Goal: Task Accomplishment & Management: Complete application form

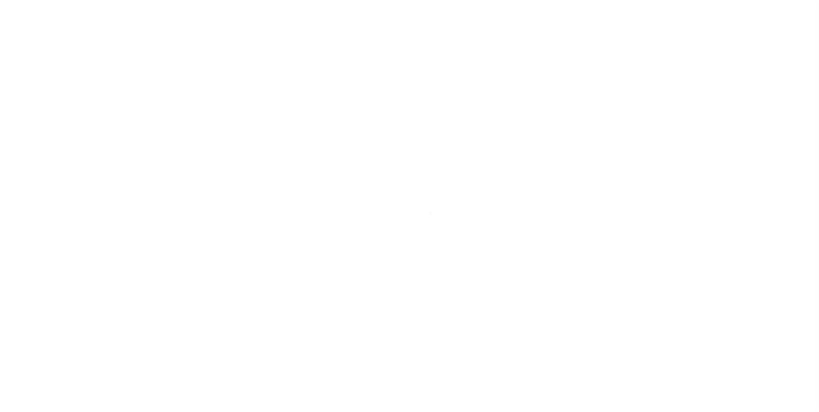
select select "25066"
select select "10"
select select "Escrow"
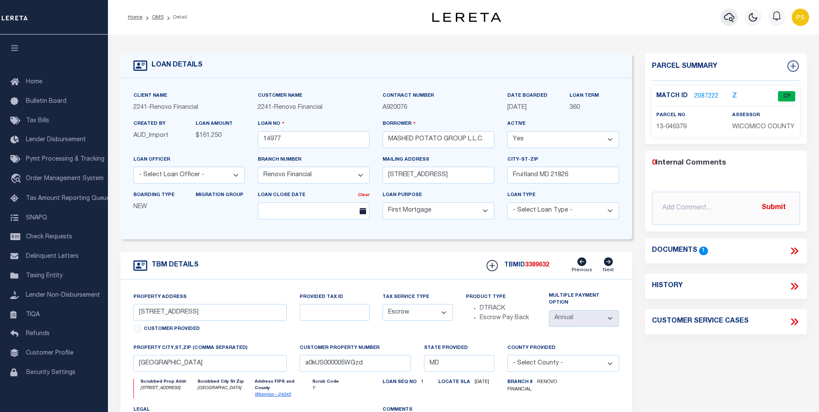
click at [729, 15] on icon "button" at bounding box center [729, 17] width 10 height 10
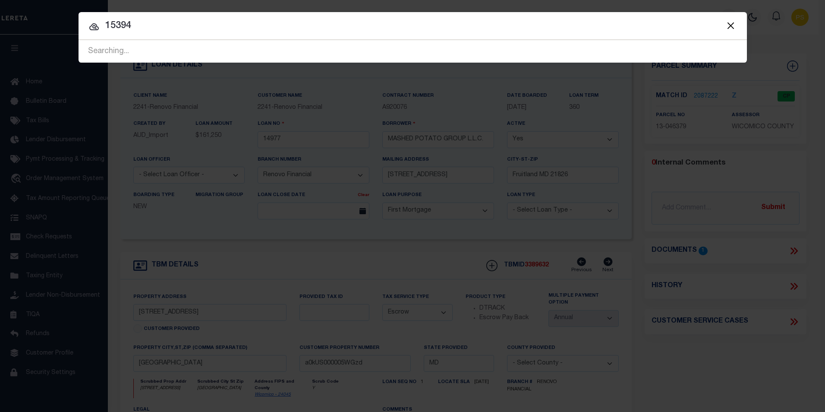
type input "15394"
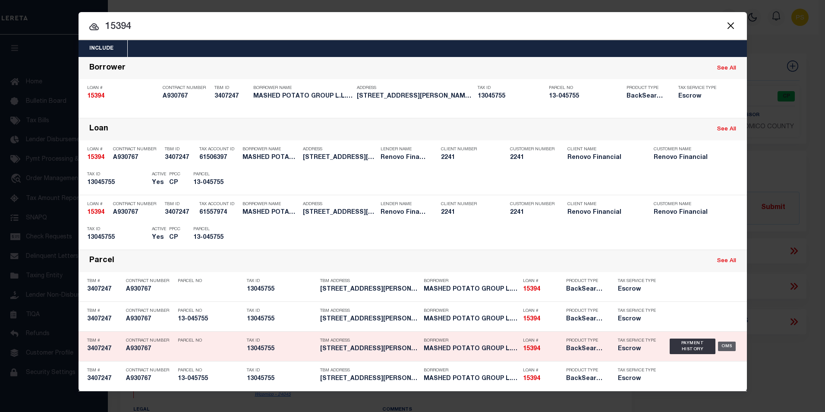
click at [725, 347] on div "OMS" at bounding box center [727, 345] width 18 height 9
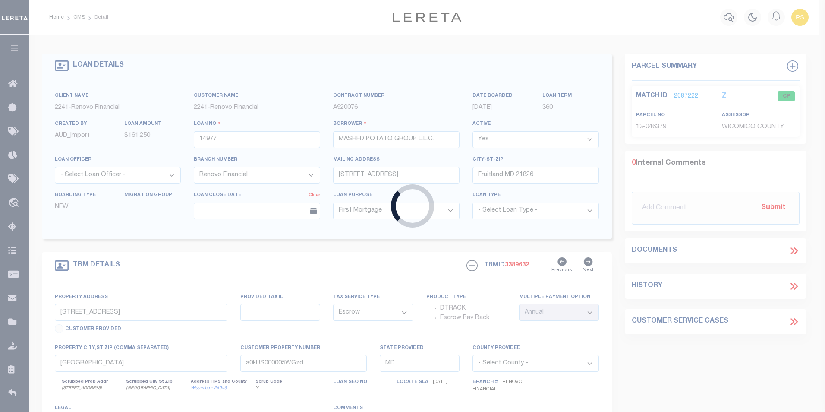
type input "15394"
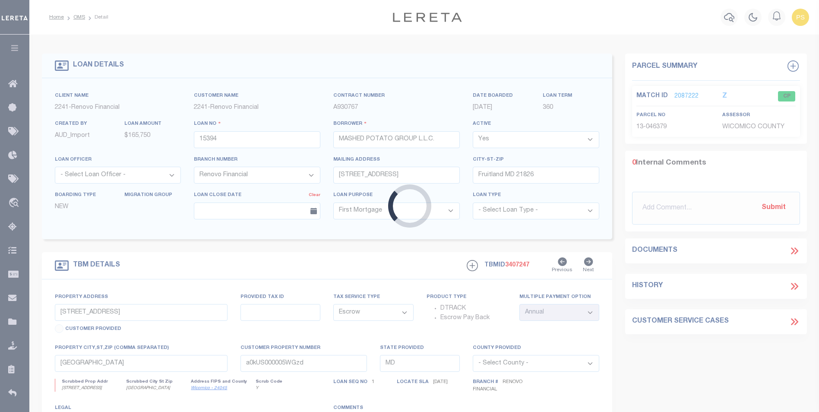
type input "423 Virgina Avenue"
type input "Salisbury, MD 21801"
type input "a0kUS000006np5x"
select select
type textarea "Liability Limited to Customer Provided Parcel"
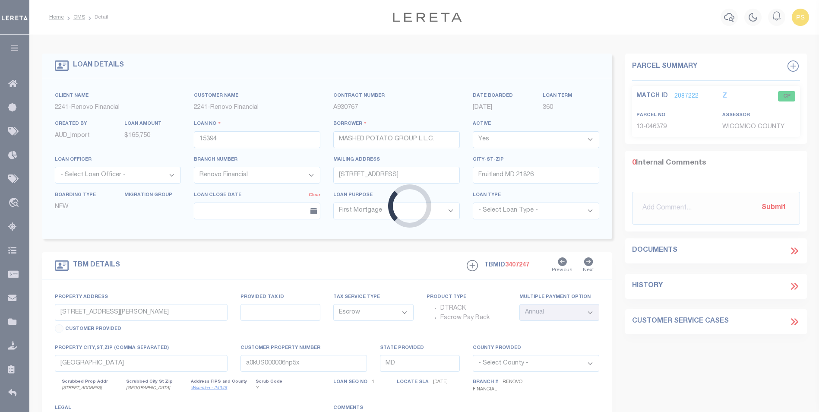
select select "25066"
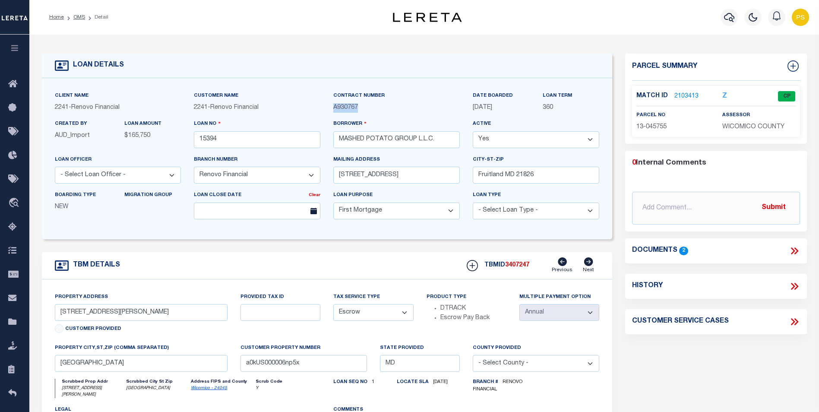
drag, startPoint x: 364, startPoint y: 107, endPoint x: 334, endPoint y: 108, distance: 29.8
click at [334, 108] on p "A930767" at bounding box center [396, 107] width 126 height 9
copy span "A930767"
drag, startPoint x: 671, startPoint y: 124, endPoint x: 636, endPoint y: 125, distance: 34.1
click at [636, 125] on p "13-045755" at bounding box center [672, 127] width 73 height 9
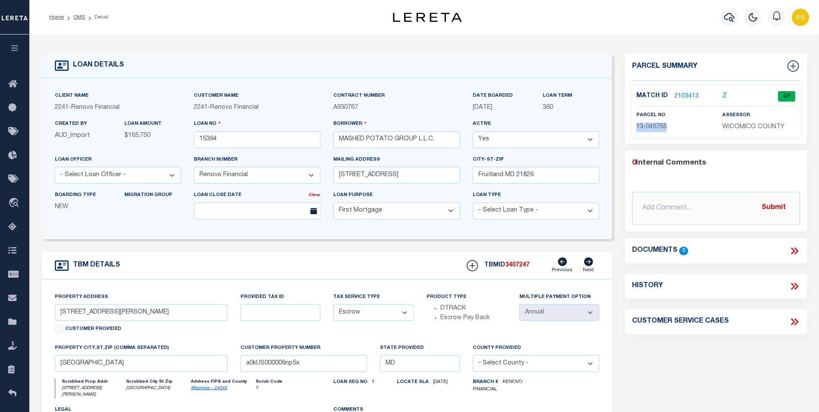
copy span "13-045755"
click at [725, 18] on icon "button" at bounding box center [729, 17] width 10 height 10
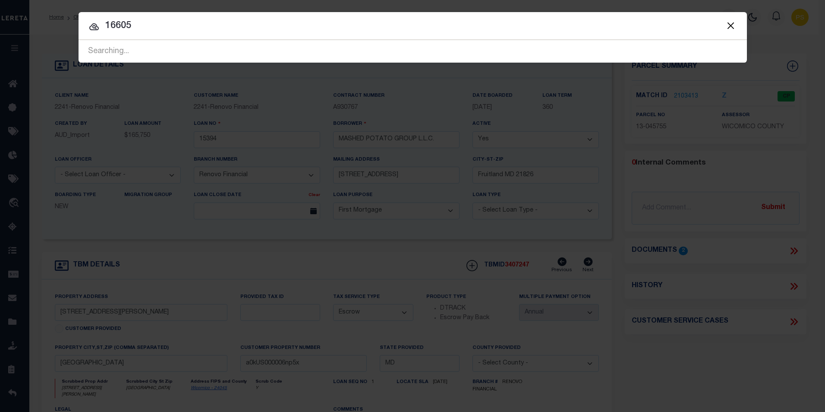
type input "16605"
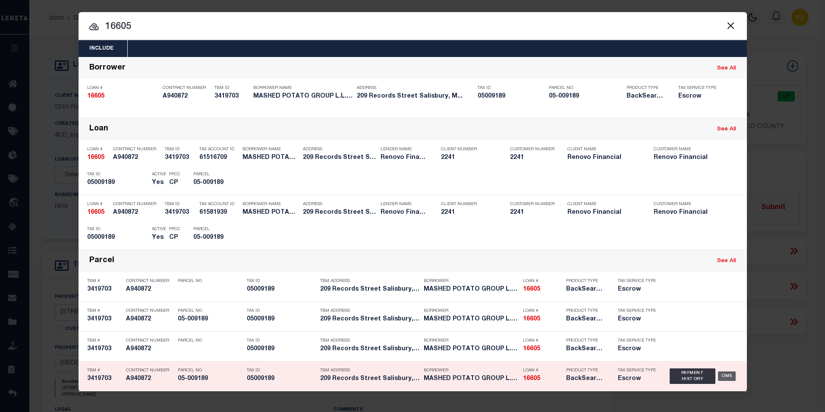
click at [722, 375] on div "OMS" at bounding box center [727, 375] width 18 height 9
type input "16605"
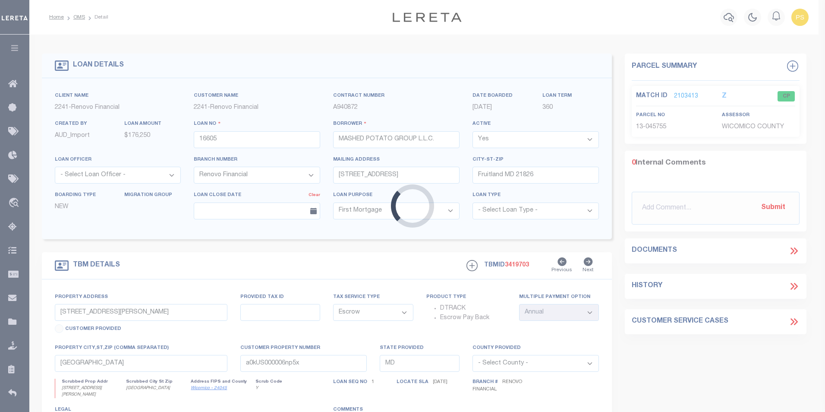
type input "209 Records Street"
type input "Salisbury, MD 21804"
type input "a0kUS000007kGAb"
select select
select select "25066"
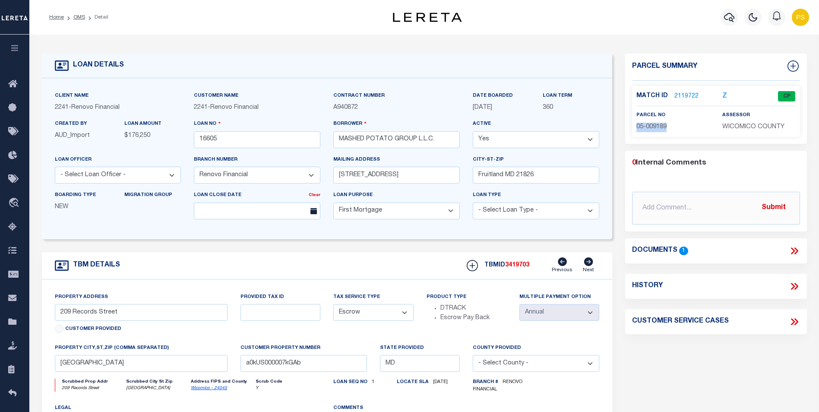
drag, startPoint x: 671, startPoint y: 126, endPoint x: 636, endPoint y: 122, distance: 35.2
click at [636, 122] on div "parcel no 05-009189" at bounding box center [673, 120] width 86 height 21
copy span "05-009189"
click at [173, 222] on div "Boarding Type NEW Migration Group" at bounding box center [117, 207] width 139 height 35
drag, startPoint x: 362, startPoint y: 109, endPoint x: 333, endPoint y: 109, distance: 29.3
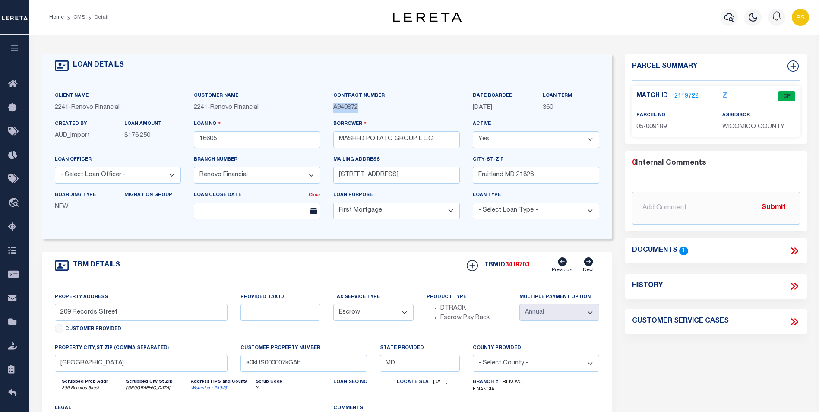
click at [333, 109] on div "Contract Number A940872" at bounding box center [396, 105] width 139 height 28
copy span "A940872"
click at [728, 18] on icon "button" at bounding box center [729, 17] width 10 height 10
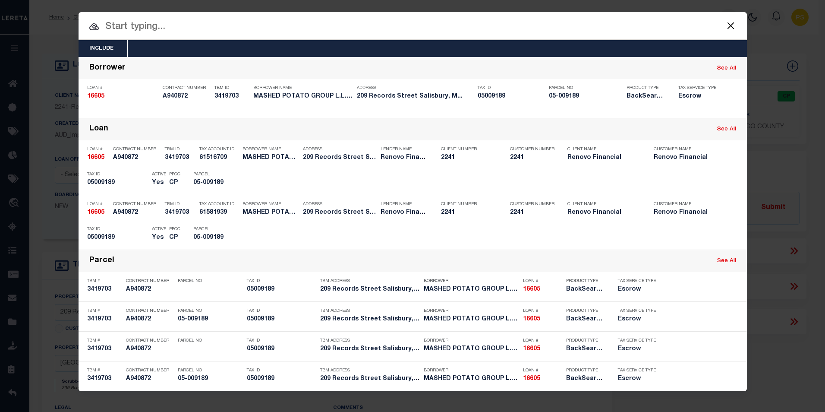
click at [135, 22] on input "text" at bounding box center [413, 26] width 668 height 15
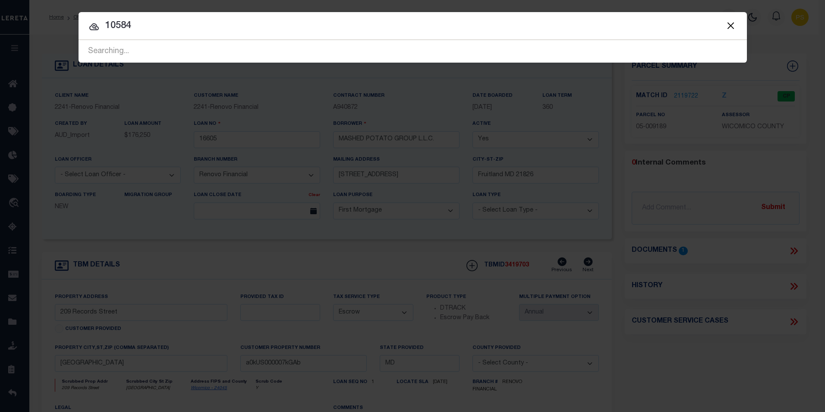
type input "10584"
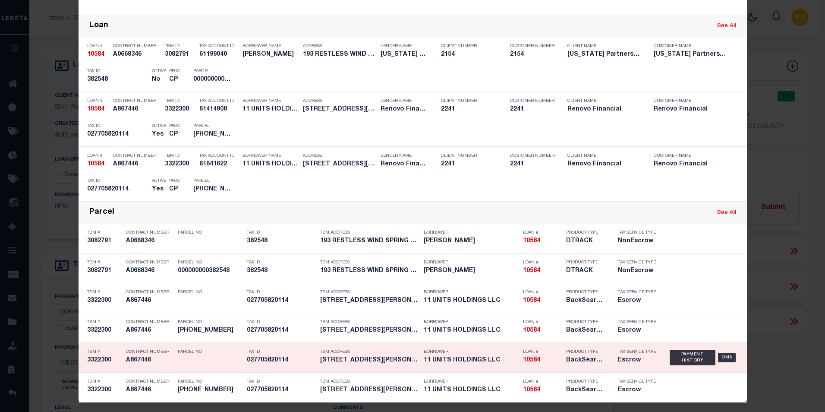
scroll to position [146, 0]
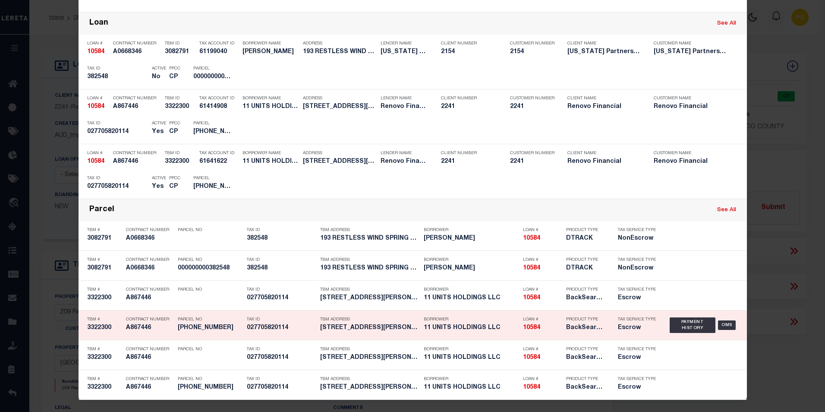
drag, startPoint x: 499, startPoint y: 328, endPoint x: 445, endPoint y: 327, distance: 54.4
click at [445, 327] on h5 "11 UNITS HOLDINGS LLC" at bounding box center [471, 327] width 95 height 7
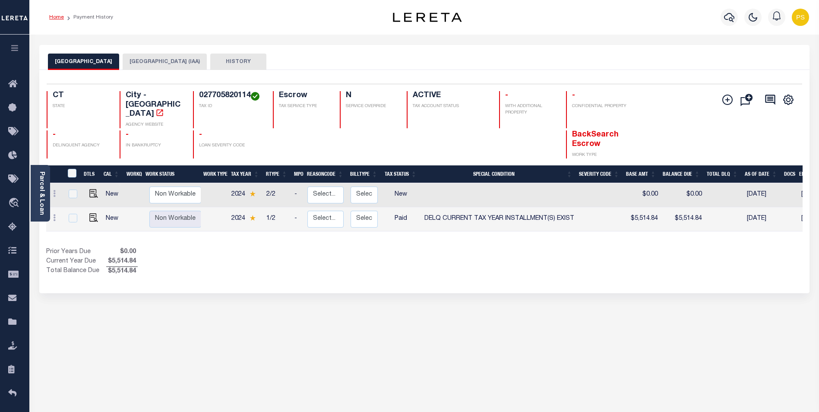
click at [59, 18] on link "Home" at bounding box center [56, 17] width 15 height 5
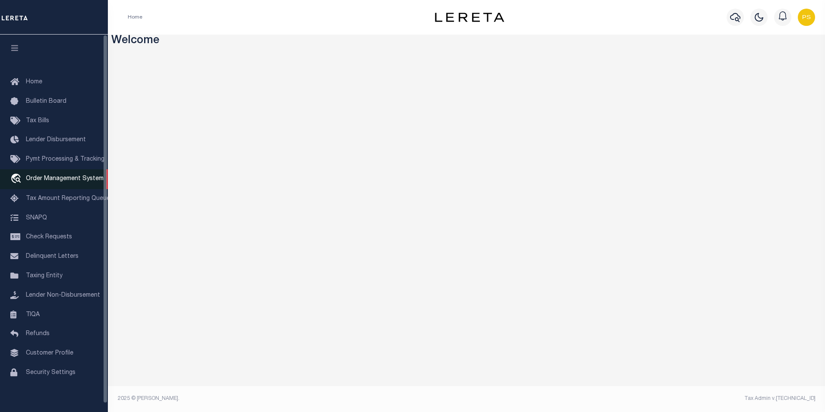
click at [81, 185] on link "travel_explore Order Management System" at bounding box center [54, 179] width 108 height 20
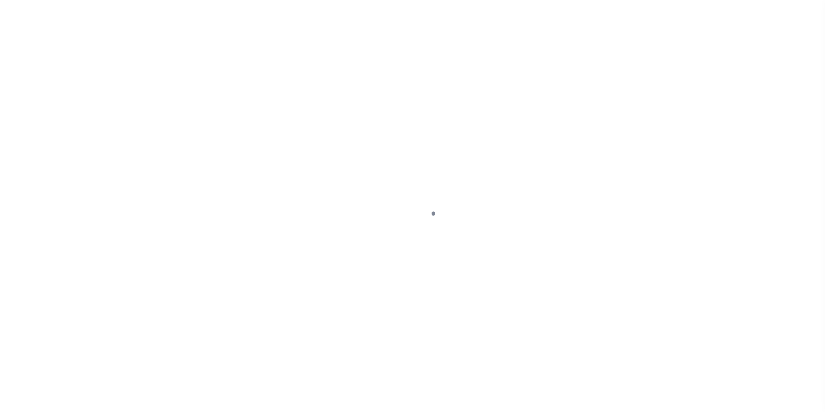
scroll to position [9, 0]
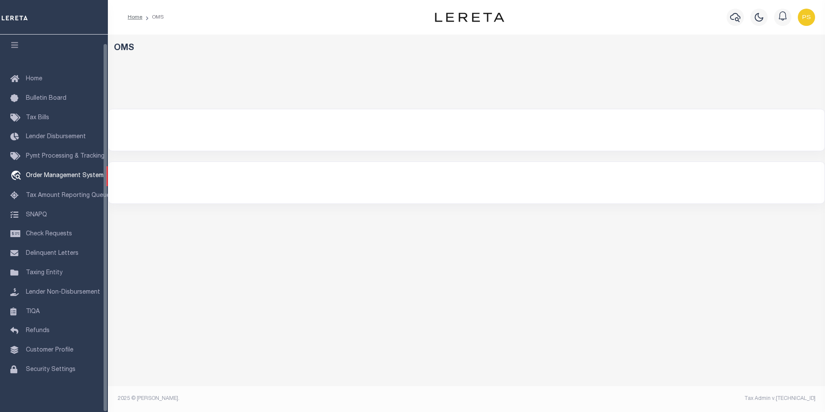
select select "200"
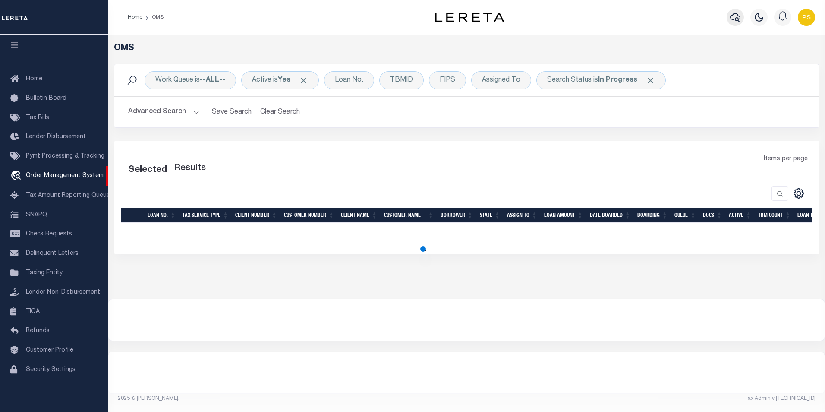
click at [734, 19] on icon "button" at bounding box center [735, 17] width 10 height 10
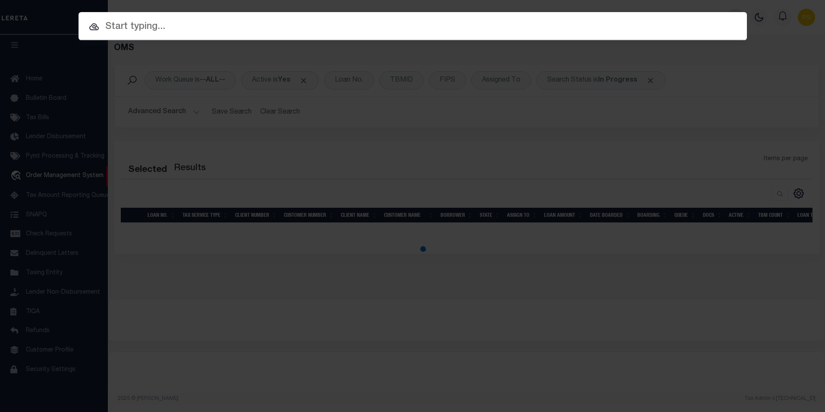
type input "1"
select select "200"
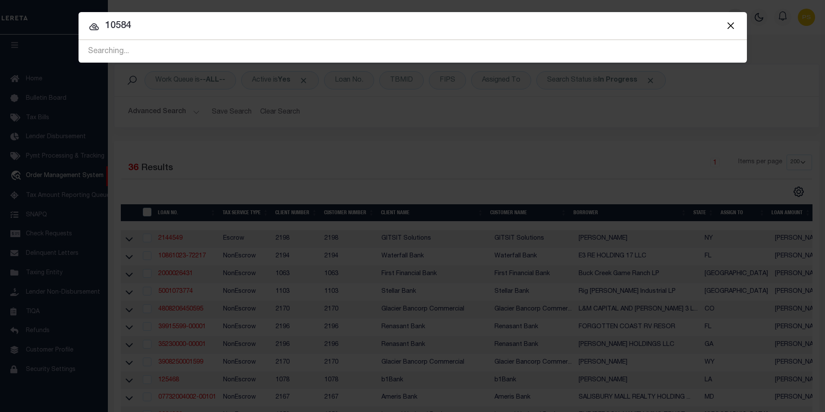
type input "10584"
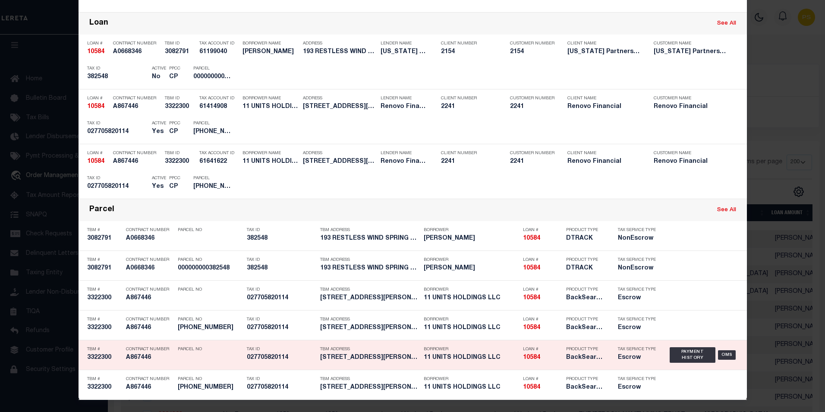
scroll to position [146, 0]
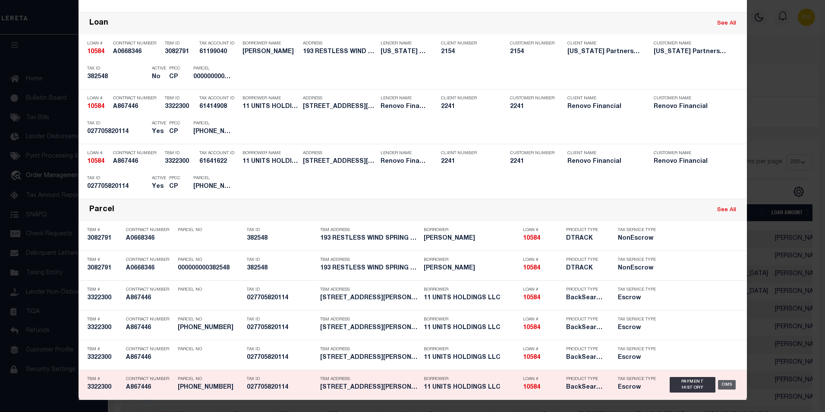
click at [729, 384] on div "OMS" at bounding box center [727, 384] width 18 height 9
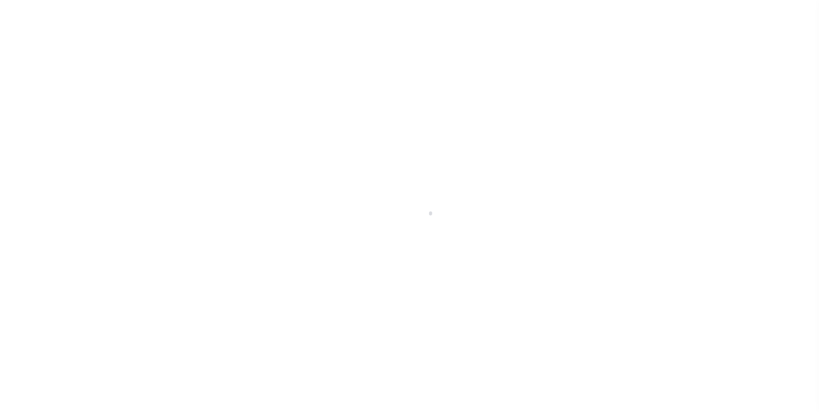
select select "25066"
select select "Escrow"
select select
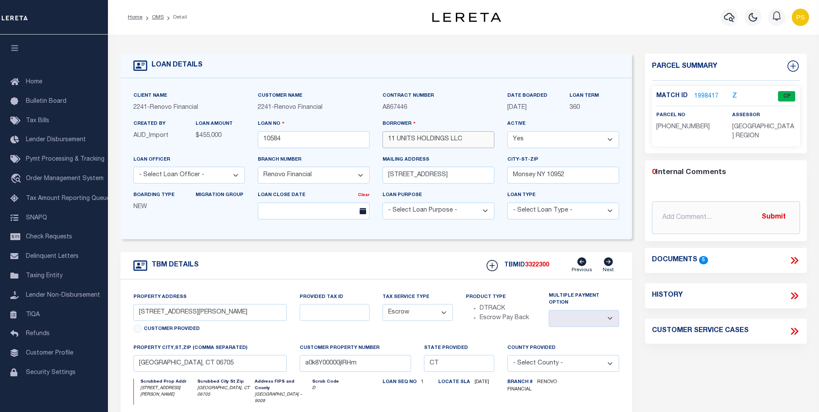
drag, startPoint x: 468, startPoint y: 142, endPoint x: 389, endPoint y: 138, distance: 78.7
click at [389, 138] on input "11 UNITS HOLDINGS LLC" at bounding box center [438, 139] width 112 height 17
click at [728, 19] on icon "button" at bounding box center [729, 17] width 10 height 10
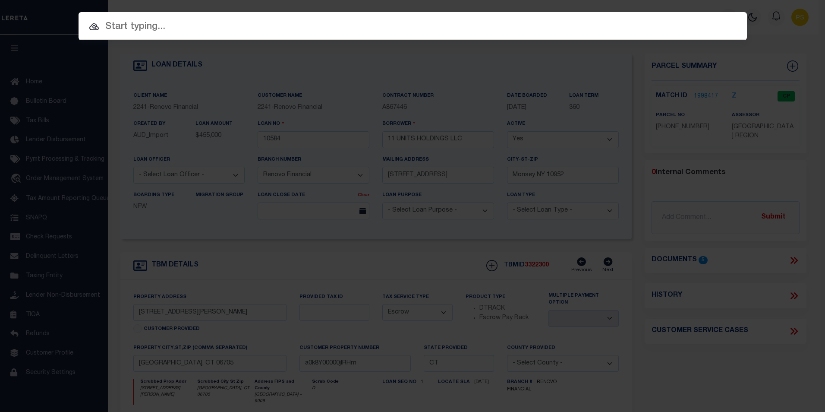
drag, startPoint x: 126, startPoint y: 19, endPoint x: 127, endPoint y: 25, distance: 5.7
click at [127, 23] on div "Include Loans TBM Customers Borrowers Payments (Lender Non-Disb) Payments (Lend…" at bounding box center [413, 26] width 668 height 28
click at [127, 29] on input "text" at bounding box center [413, 26] width 668 height 15
paste input "3922"
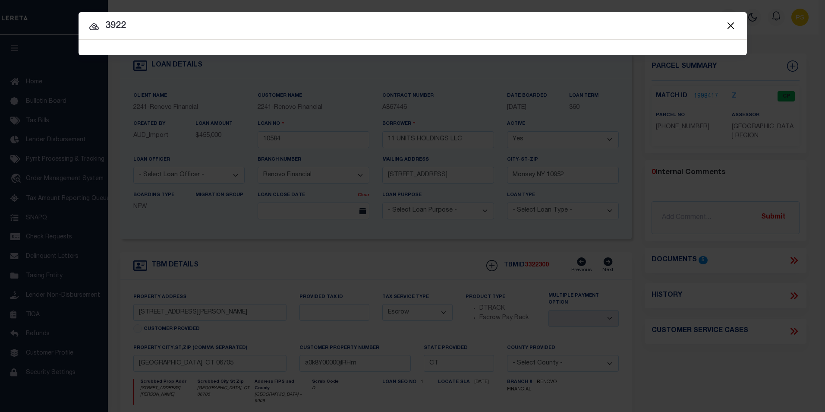
type input "3922"
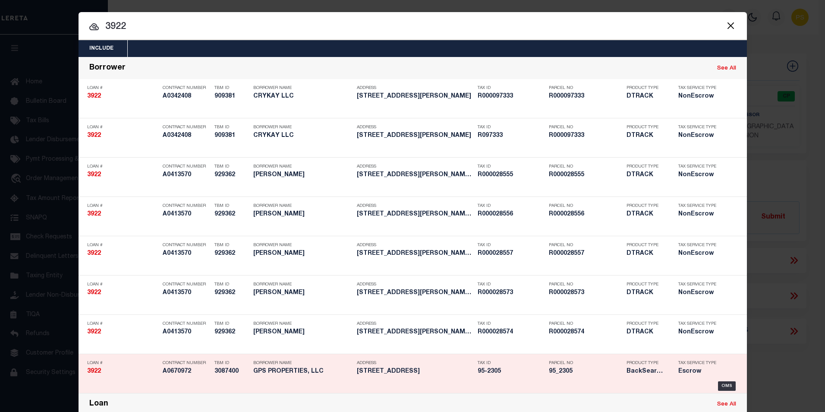
click at [730, 384] on div "OMS" at bounding box center [727, 385] width 18 height 9
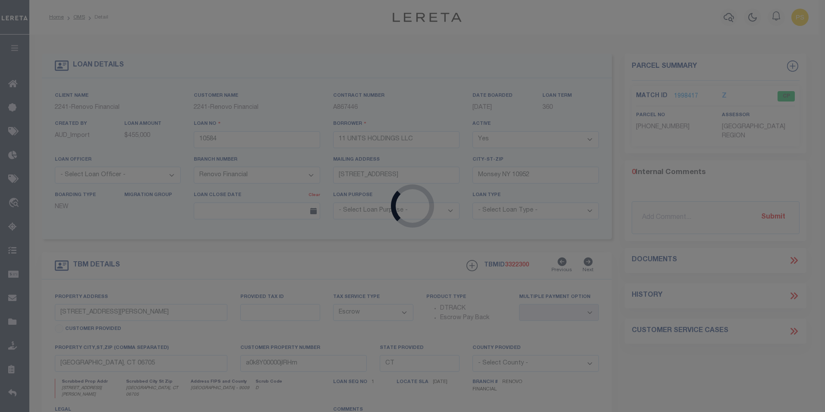
type input "3922"
type input "GPS PROPERTIES, LLC"
type input "[STREET_ADDRESS]"
type input "Wilmington MA 01887"
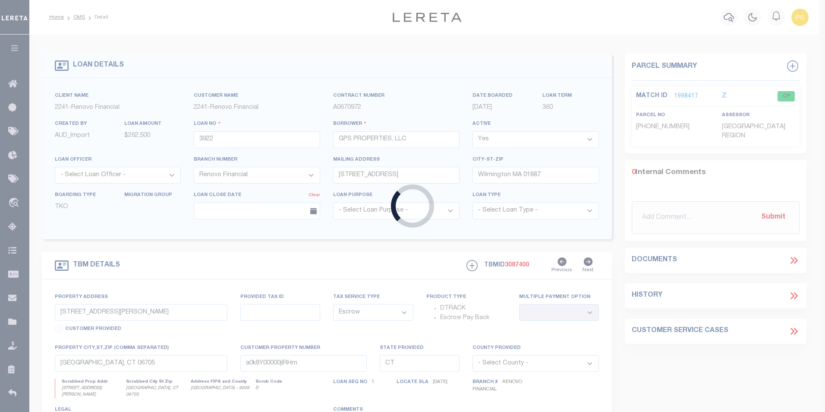
type input "[STREET_ADDRESS]"
select select
type input "[GEOGRAPHIC_DATA], MA 01510"
type input "a0k2L00001Uxox0"
type input "MA"
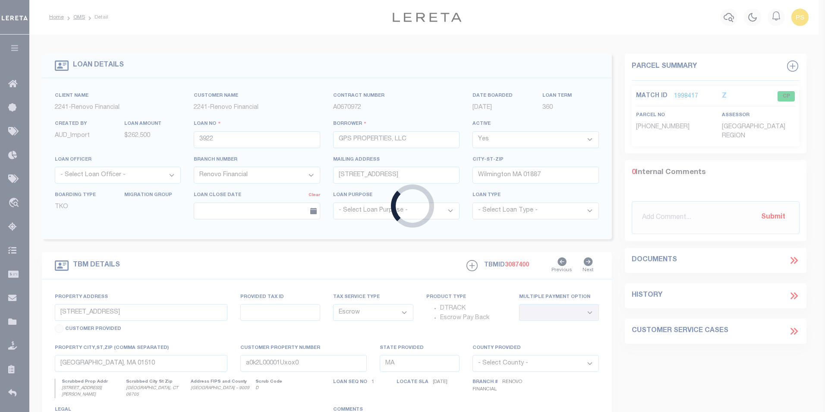
select select
select select "25066"
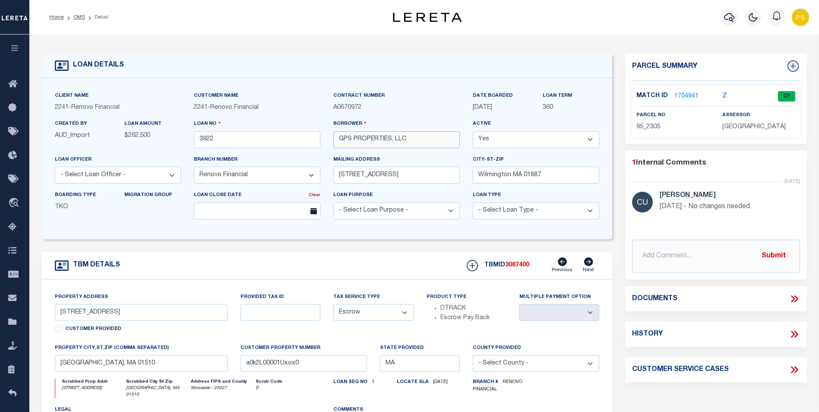
drag, startPoint x: 412, startPoint y: 140, endPoint x: 336, endPoint y: 141, distance: 76.0
click at [336, 141] on input "GPS PROPERTIES, LLC" at bounding box center [396, 139] width 126 height 17
click at [730, 22] on icon "button" at bounding box center [729, 17] width 10 height 10
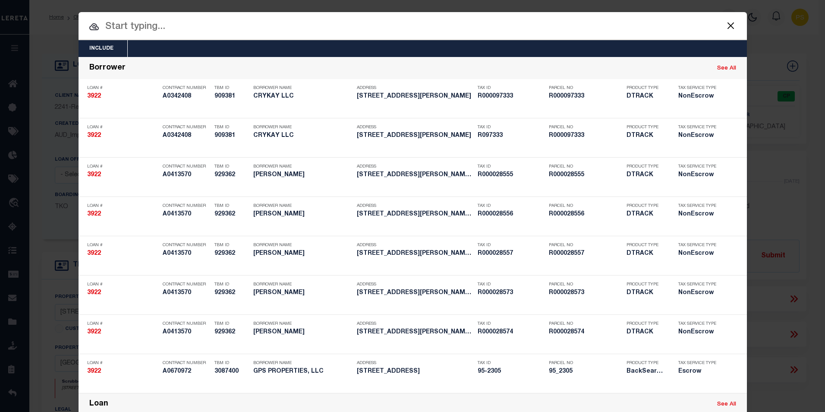
click at [168, 31] on input "text" at bounding box center [413, 26] width 668 height 15
paste input "149065400401"
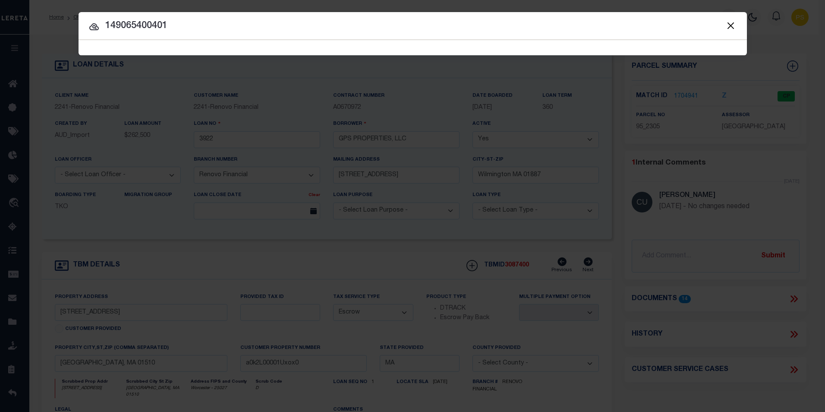
type input "149065400401"
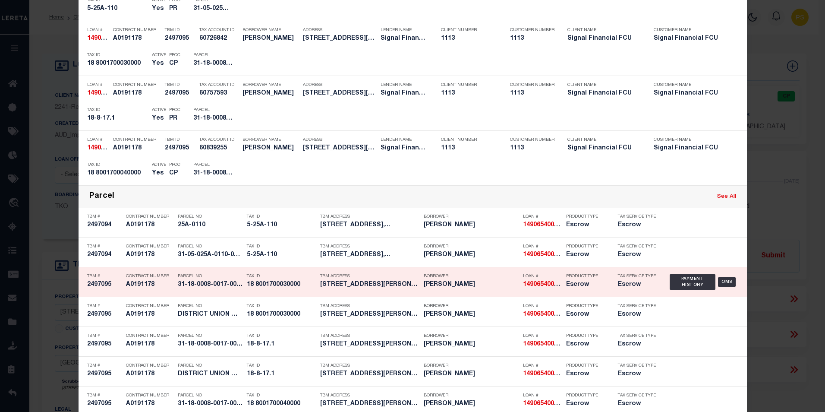
scroll to position [302, 0]
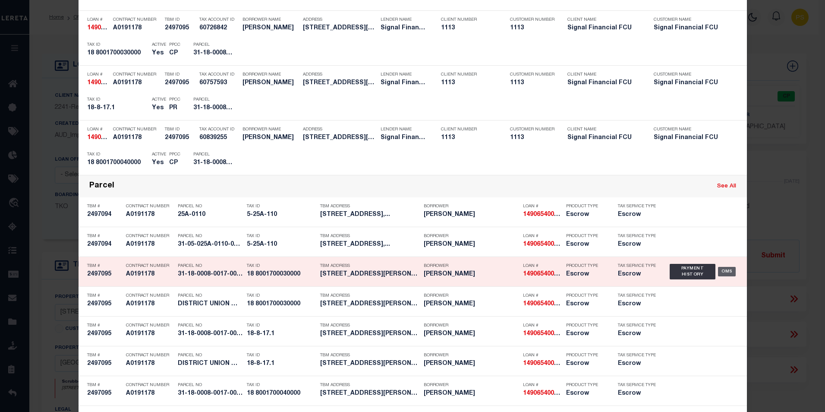
click at [722, 272] on div "OMS" at bounding box center [727, 271] width 18 height 9
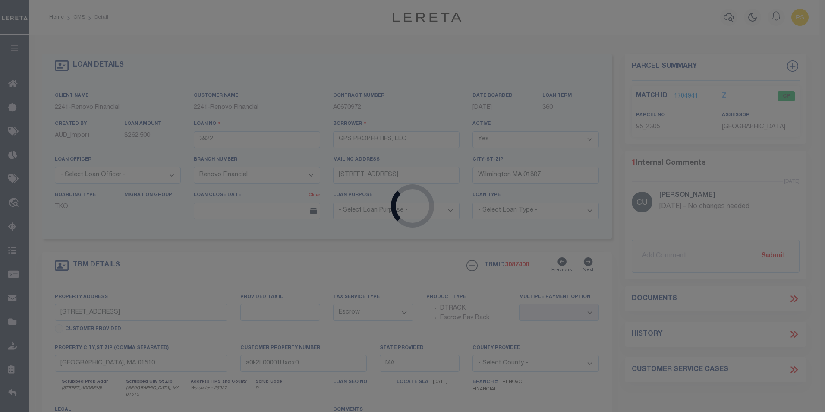
type input "149065400401"
type input "[PERSON_NAME]"
select select
type input "[STREET_ADDRESS][PERSON_NAME]"
type input "[GEOGRAPHIC_DATA]"
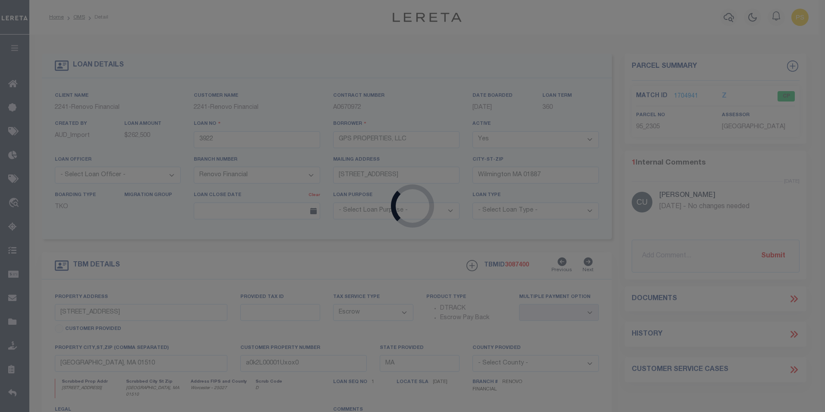
select select "10"
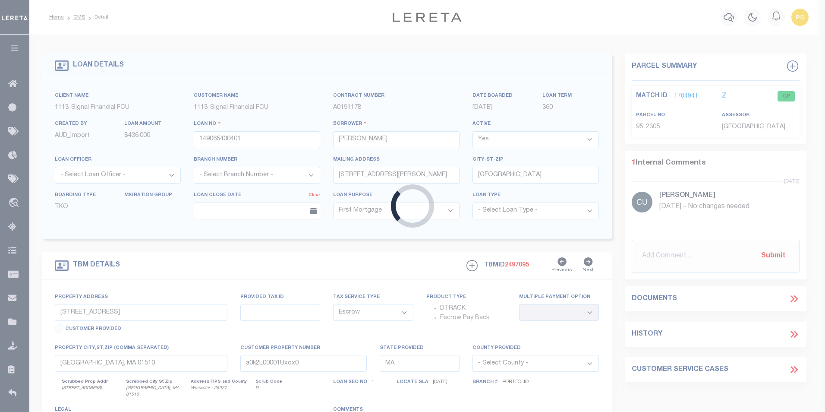
type input "[STREET_ADDRESS][PERSON_NAME]"
type input "DISTRICT UNION MAP 8 PARCEL 17.3"
type input "[GEOGRAPHIC_DATA], WV 26508"
type input "0402"
type input "WV"
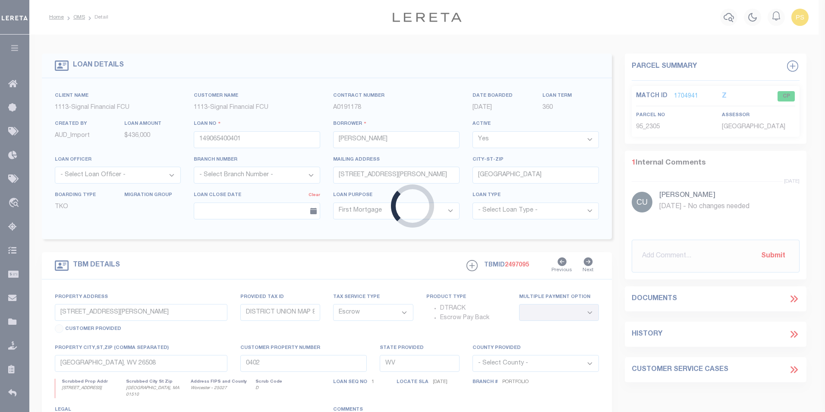
select select
type textarea "DISTRICT UNION MAP 8 PARCEL 17.3"
select select "2139"
select select
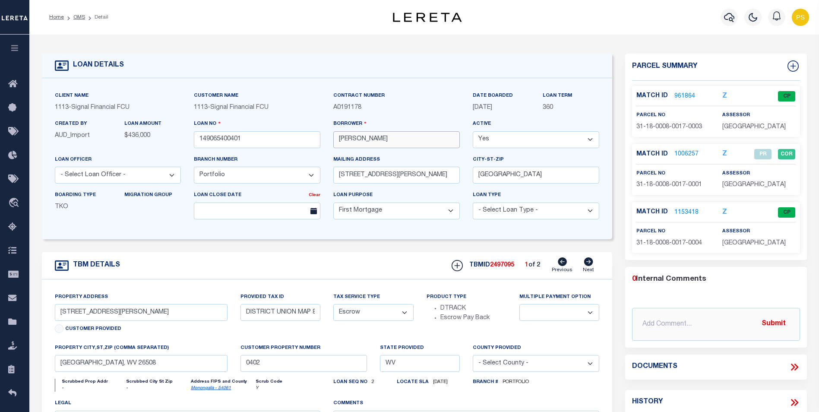
drag, startPoint x: 406, startPoint y: 142, endPoint x: 339, endPoint y: 142, distance: 66.9
click at [339, 142] on input "[PERSON_NAME]" at bounding box center [396, 139] width 126 height 17
click at [728, 16] on icon "button" at bounding box center [729, 17] width 10 height 10
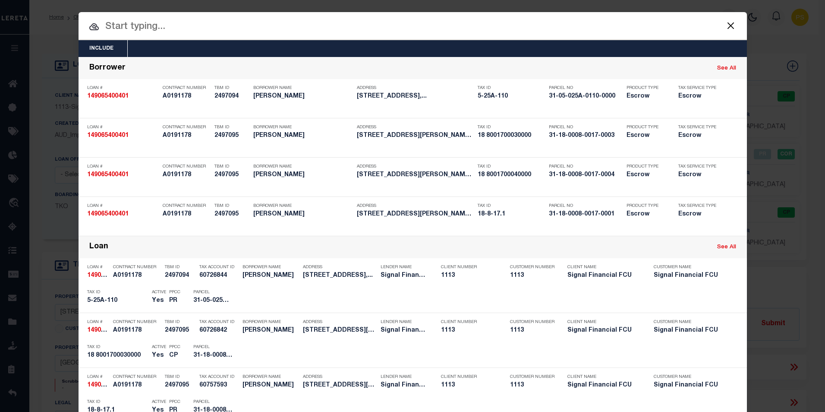
paste input "19725"
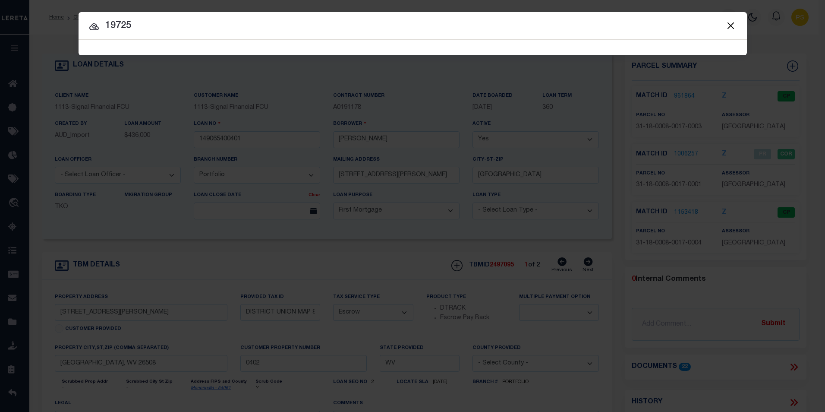
type input "19725"
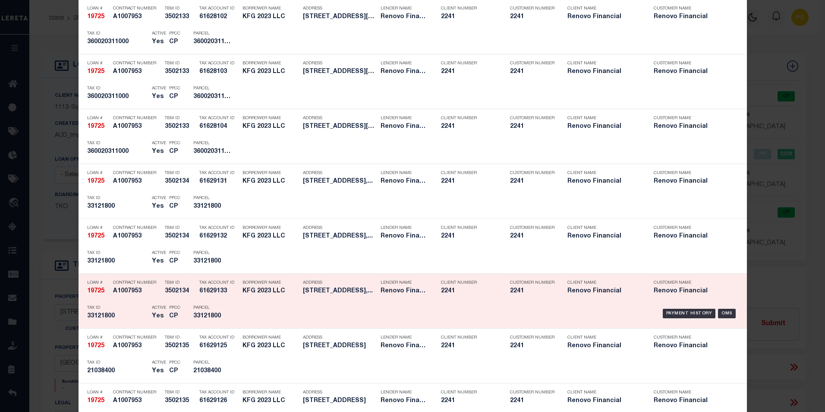
scroll to position [259, 0]
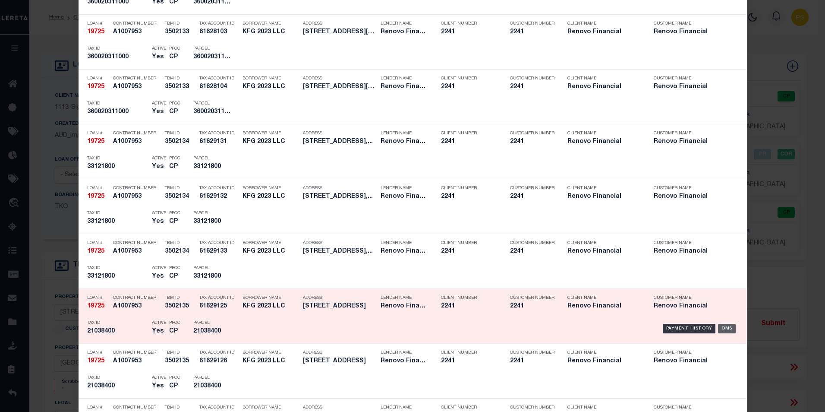
click at [722, 325] on div "OMS" at bounding box center [727, 328] width 18 height 9
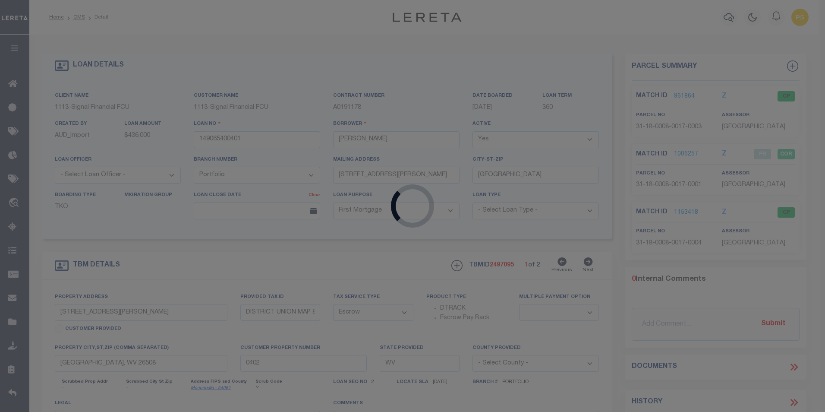
type input "19725"
type input "KFG 2023 LLC"
select select
type input "[STREET_ADDRESS]"
type input "[GEOGRAPHIC_DATA] [GEOGRAPHIC_DATA] 16509"
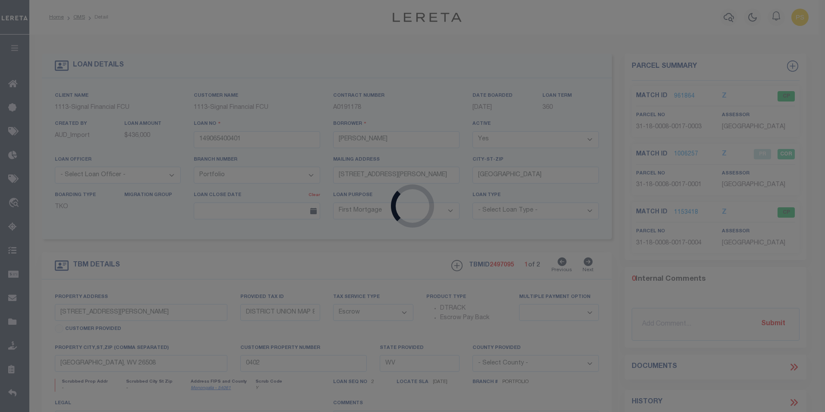
select select "400"
type input "[STREET_ADDRESS]"
select select
type input "Wampum, [GEOGRAPHIC_DATA] 16157"
type input "a0kUS00000B4ATt"
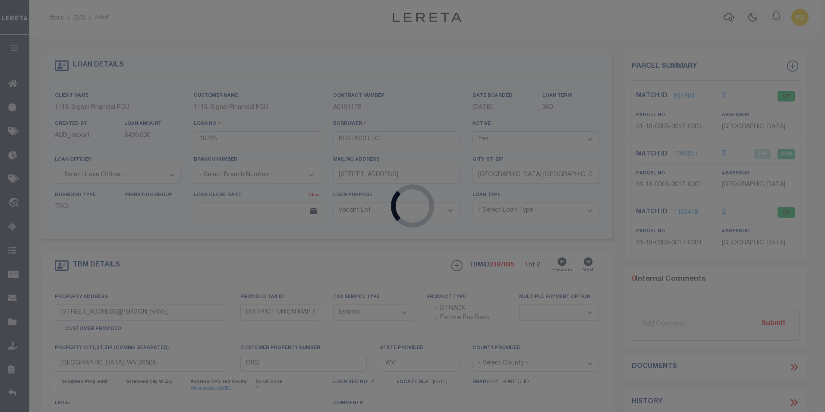
type input "PA"
select select
type textarea "LEGAL REQUIRED"
select select "25066"
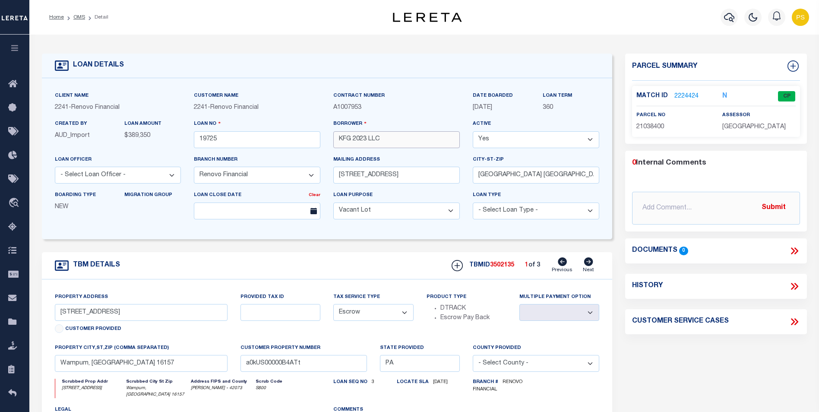
drag, startPoint x: 391, startPoint y: 144, endPoint x: 340, endPoint y: 139, distance: 51.6
click at [340, 139] on input "KFG 2023 LLC" at bounding box center [396, 139] width 126 height 17
click at [724, 19] on icon "button" at bounding box center [729, 17] width 10 height 10
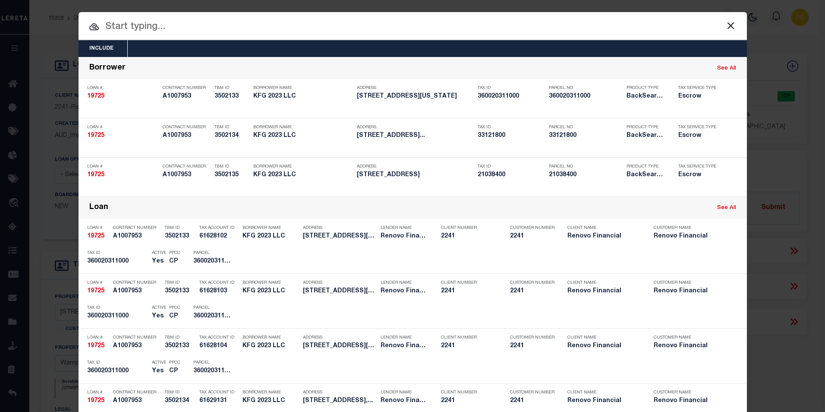
click at [136, 27] on input "text" at bounding box center [413, 26] width 668 height 15
paste input "1181038663"
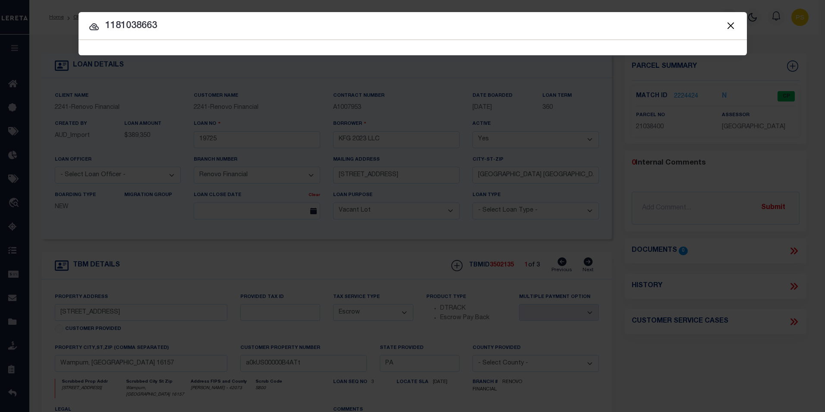
type input "1181038663"
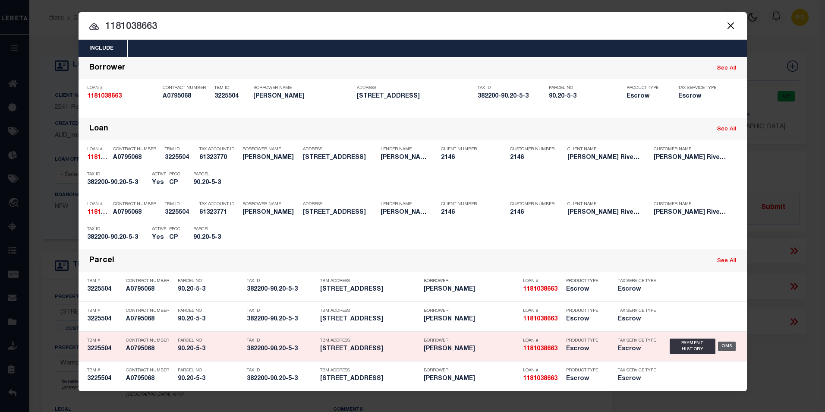
click at [729, 346] on div "OMS" at bounding box center [727, 345] width 18 height 9
type input "1181038663"
type input "[PERSON_NAME]"
select select
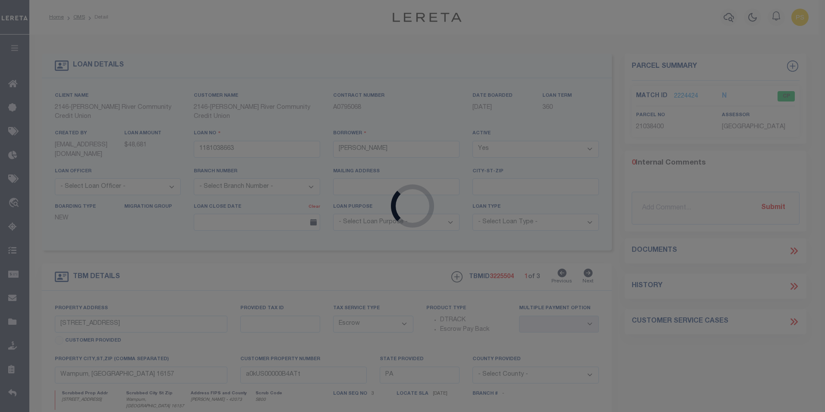
type input "[STREET_ADDRESS]"
type input "90.20-5-3"
type input "Troy NY 12180"
type input "NY"
select select
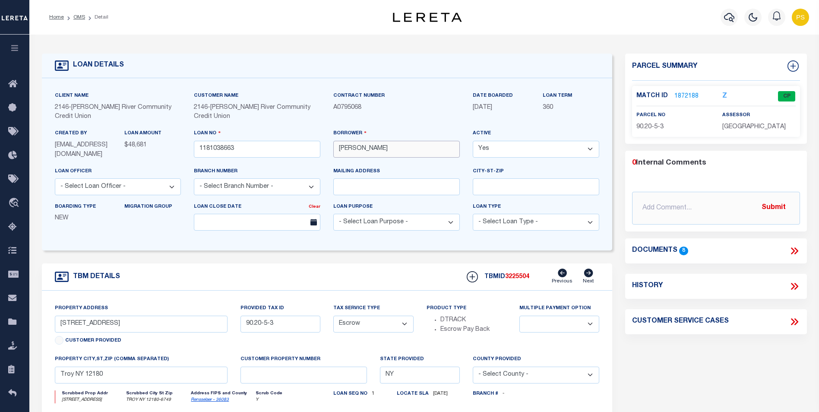
drag, startPoint x: 398, startPoint y: 152, endPoint x: 338, endPoint y: 153, distance: 59.5
click at [338, 153] on input "[PERSON_NAME]" at bounding box center [396, 149] width 126 height 17
click at [726, 20] on icon "button" at bounding box center [729, 17] width 10 height 9
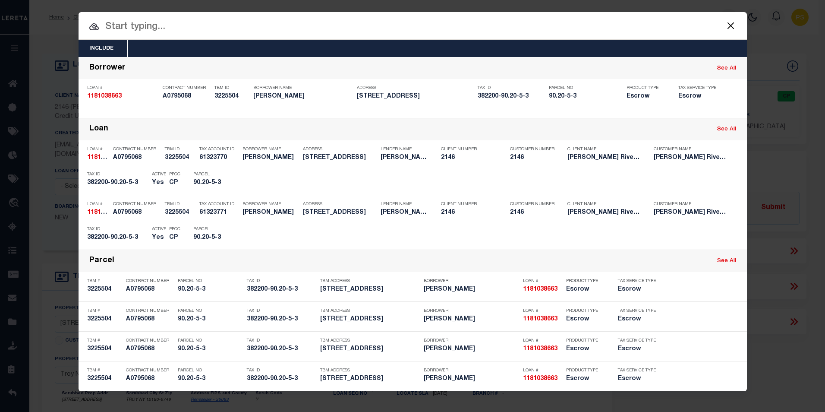
paste input "952260031071"
type input "952260031071"
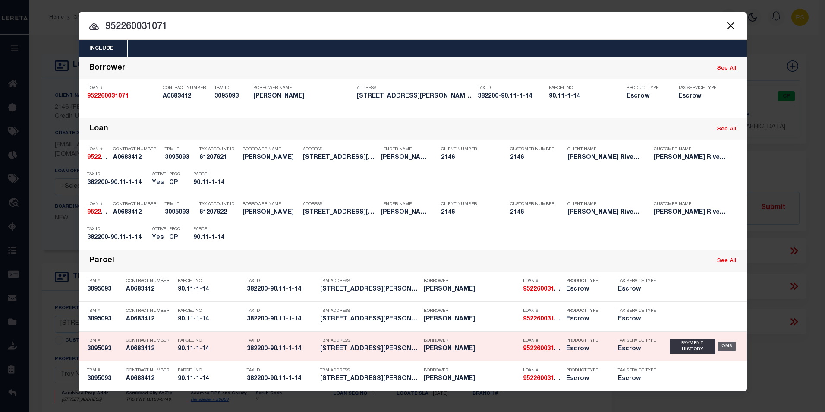
click at [725, 346] on div "OMS" at bounding box center [727, 345] width 18 height 9
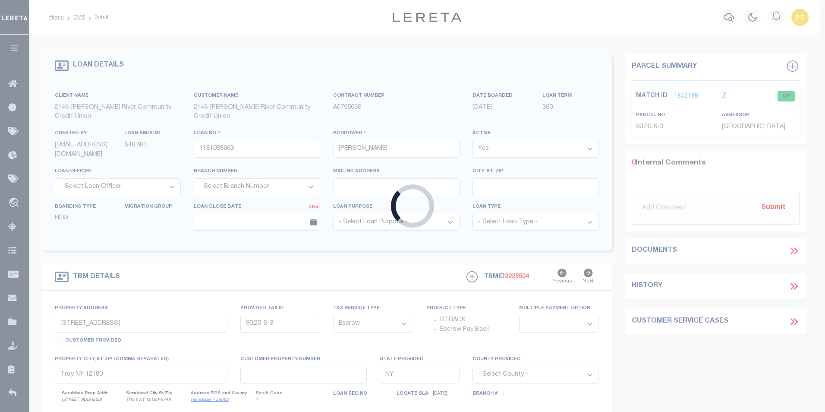
type input "952260031071"
type input "[PERSON_NAME]"
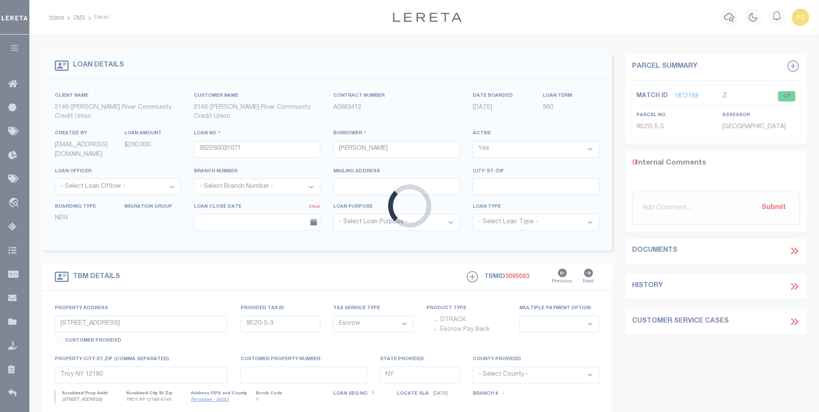
type input "4 Stone Arabia Dr"
type input "90.11-1-14"
type input "Troy NY 12180"
select select
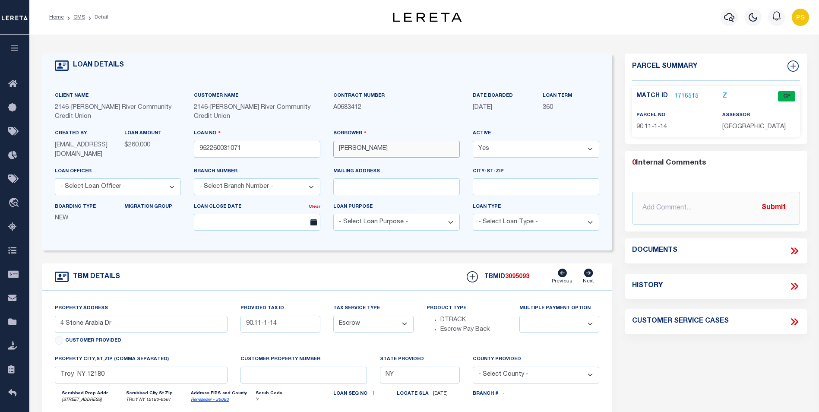
drag, startPoint x: 382, startPoint y: 148, endPoint x: 335, endPoint y: 146, distance: 47.1
click at [335, 146] on input "[PERSON_NAME]" at bounding box center [396, 149] width 126 height 17
